Goal: Task Accomplishment & Management: Complete application form

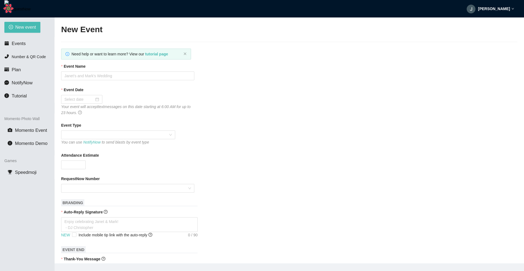
scroll to position [74, 0]
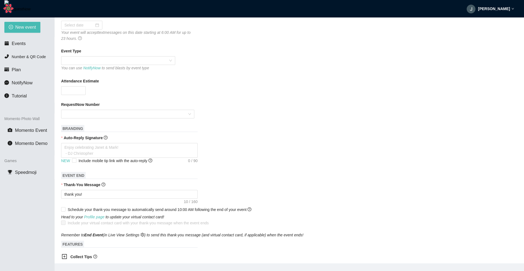
click at [339, 69] on div "Event Type You can use NotifyNow to send blasts by event type" at bounding box center [289, 59] width 456 height 23
click at [252, 167] on form "Event Name Event Date Your event will accept text messages on this date startin…" at bounding box center [289, 187] width 456 height 397
click at [360, 183] on div "Thank-You Message" at bounding box center [289, 186] width 456 height 8
click at [348, 108] on div "RequestNow Number" at bounding box center [289, 106] width 456 height 8
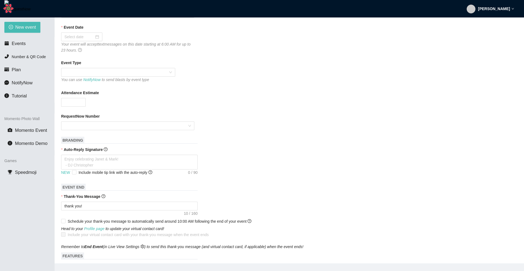
scroll to position [63, 0]
type textarea "[URL][DOMAIN_NAME]"
click at [75, 173] on input "Include mobile tip link with the auto-reply" at bounding box center [74, 172] width 4 height 4
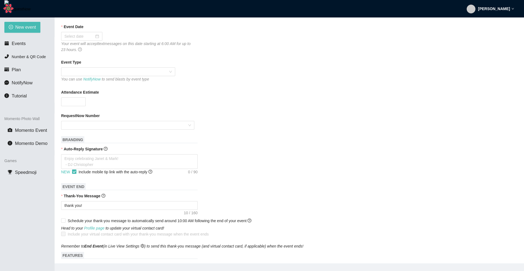
click at [72, 173] on input "Include mobile tip link with the auto-reply" at bounding box center [74, 172] width 4 height 4
checkbox input "false"
click at [506, 12] on div "[PERSON_NAME]" at bounding box center [490, 8] width 47 height 17
click at [492, 26] on span "Profile" at bounding box center [502, 24] width 22 height 6
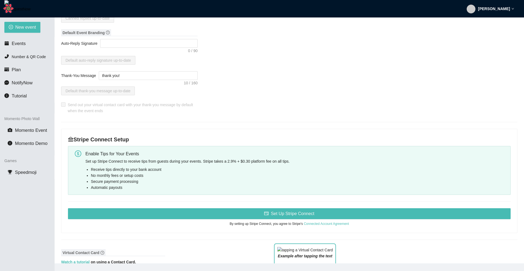
scroll to position [104, 0]
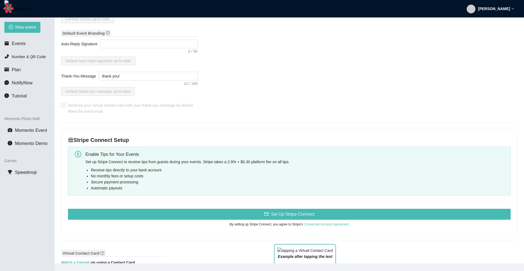
click at [275, 153] on div "Enable Tips for Your Events" at bounding box center [295, 154] width 421 height 7
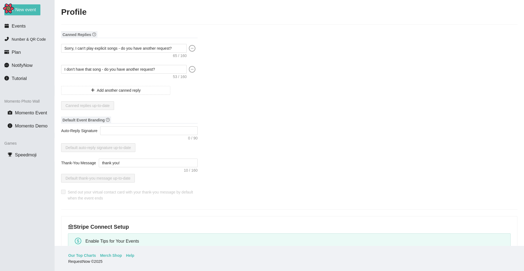
scroll to position [0, 0]
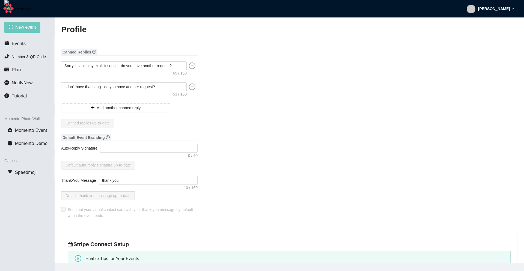
click at [19, 29] on span "New event" at bounding box center [25, 27] width 21 height 7
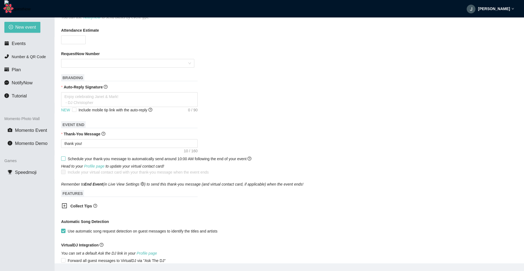
scroll to position [124, 0]
click at [508, 13] on div "[PERSON_NAME]" at bounding box center [490, 8] width 47 height 17
click at [494, 24] on icon "user" at bounding box center [493, 24] width 4 height 4
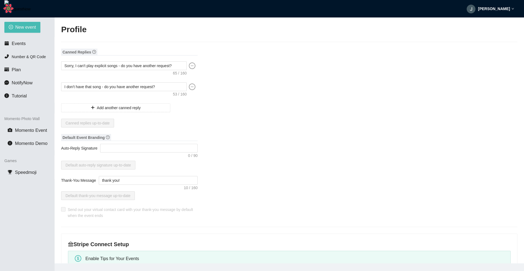
type textarea "[URL][DOMAIN_NAME]"
